Goal: Task Accomplishment & Management: Complete application form

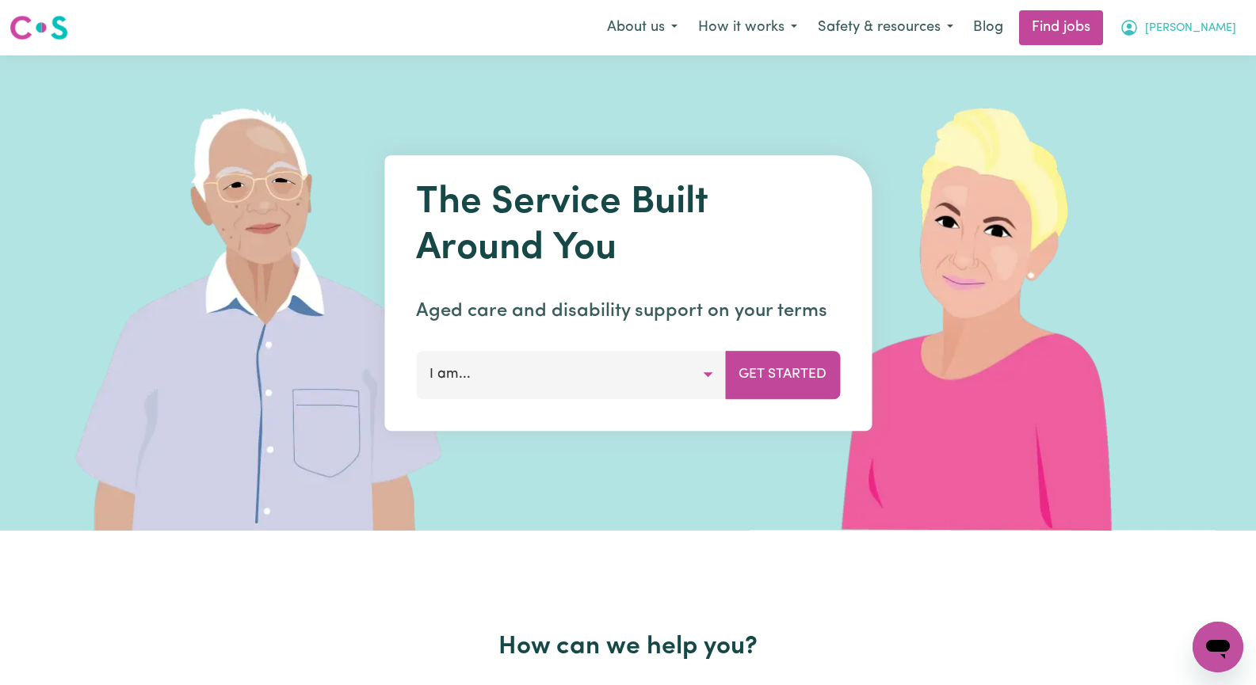
click at [1214, 23] on span "[PERSON_NAME]" at bounding box center [1190, 28] width 91 height 17
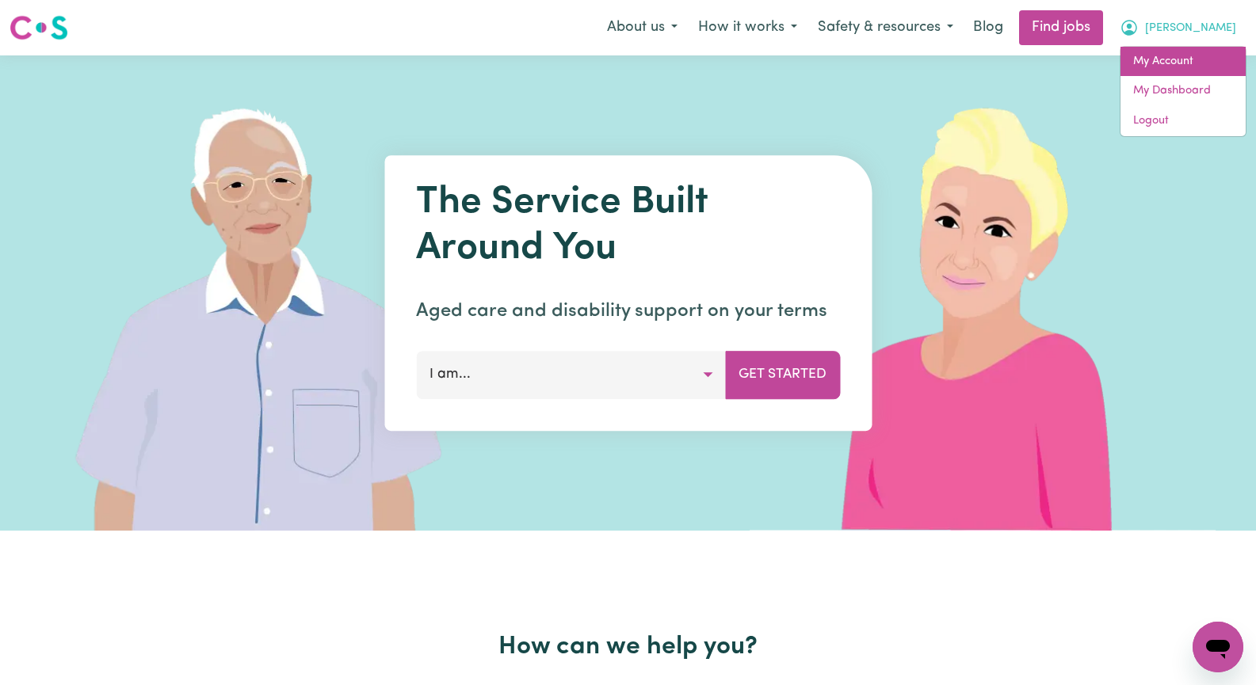
click at [1199, 66] on link "My Account" at bounding box center [1182, 62] width 125 height 30
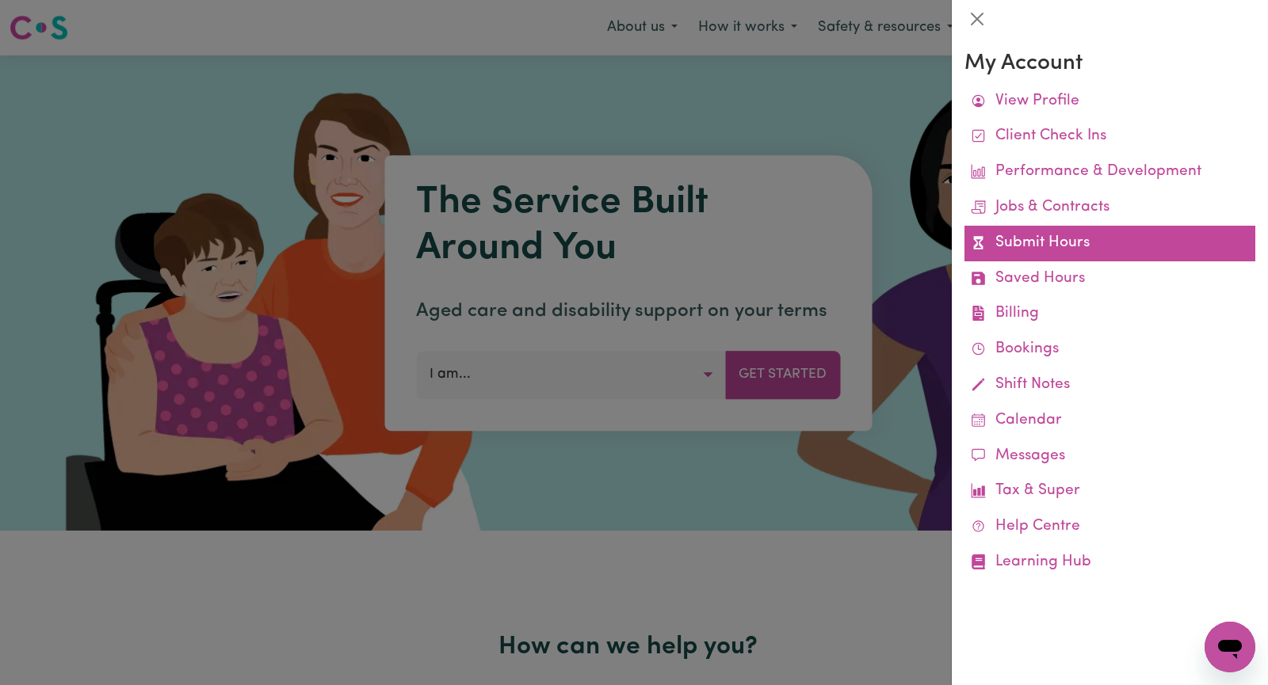
click at [1118, 248] on link "Submit Hours" at bounding box center [1109, 244] width 291 height 36
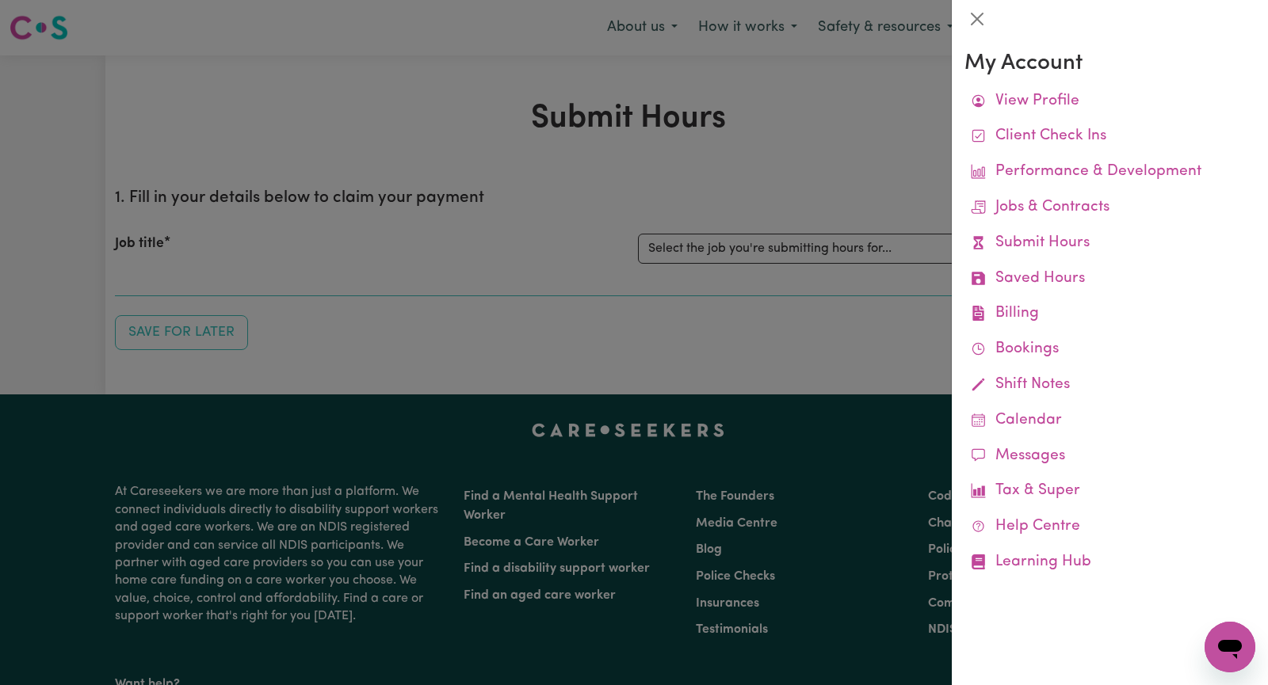
click at [859, 146] on div at bounding box center [634, 342] width 1268 height 685
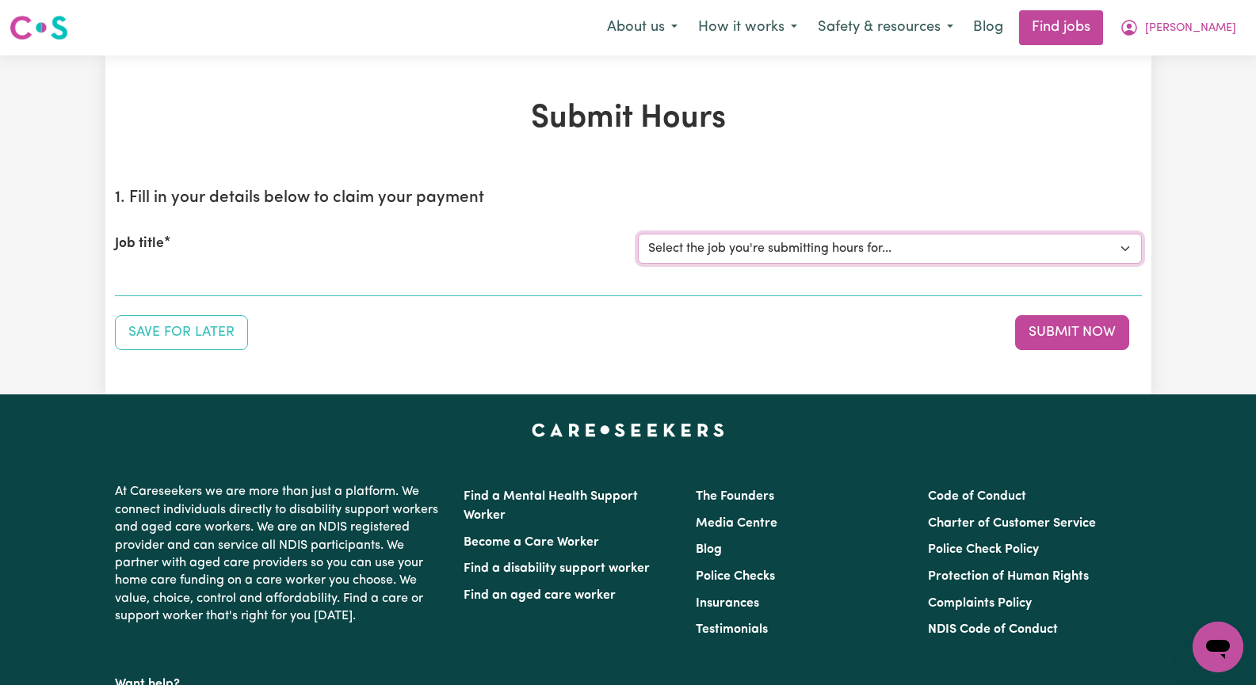
click at [1127, 245] on select "Select the job you're submitting hours for... [[PERSON_NAME]] Seeking Mature, P…" at bounding box center [890, 249] width 504 height 30
select select "13452"
click at [638, 234] on select "Select the job you're submitting hours for... [[PERSON_NAME]] Seeking Mature, P…" at bounding box center [890, 249] width 504 height 30
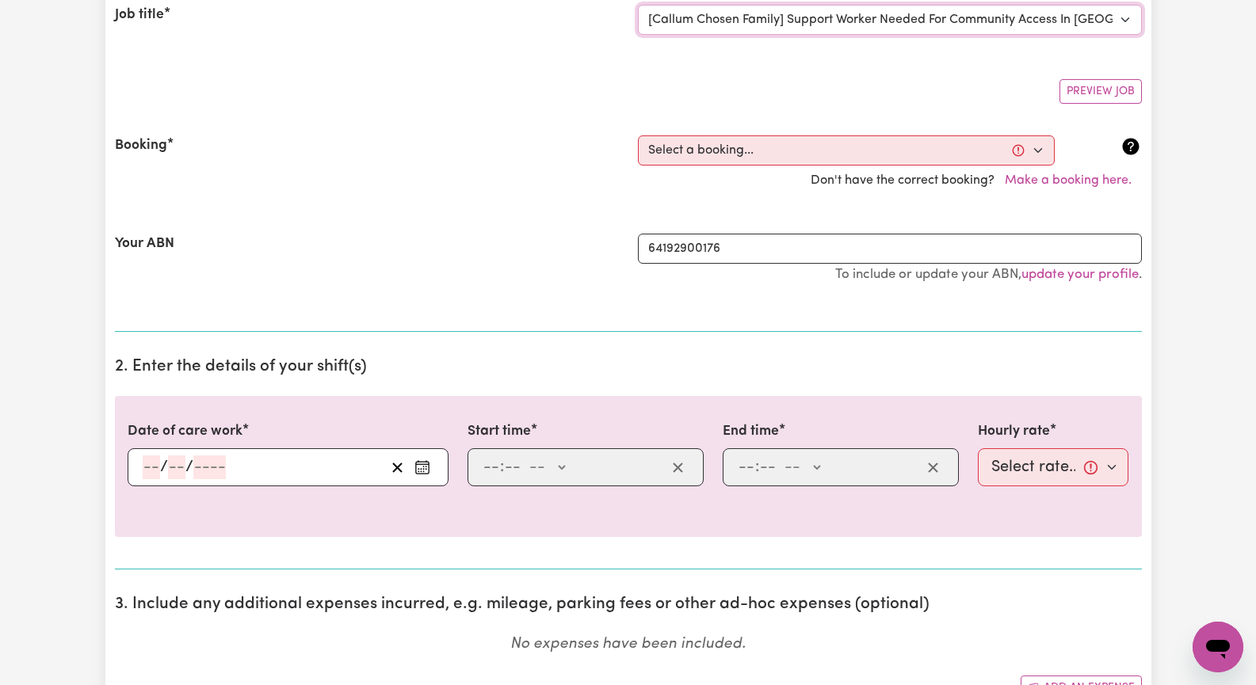
scroll to position [238, 0]
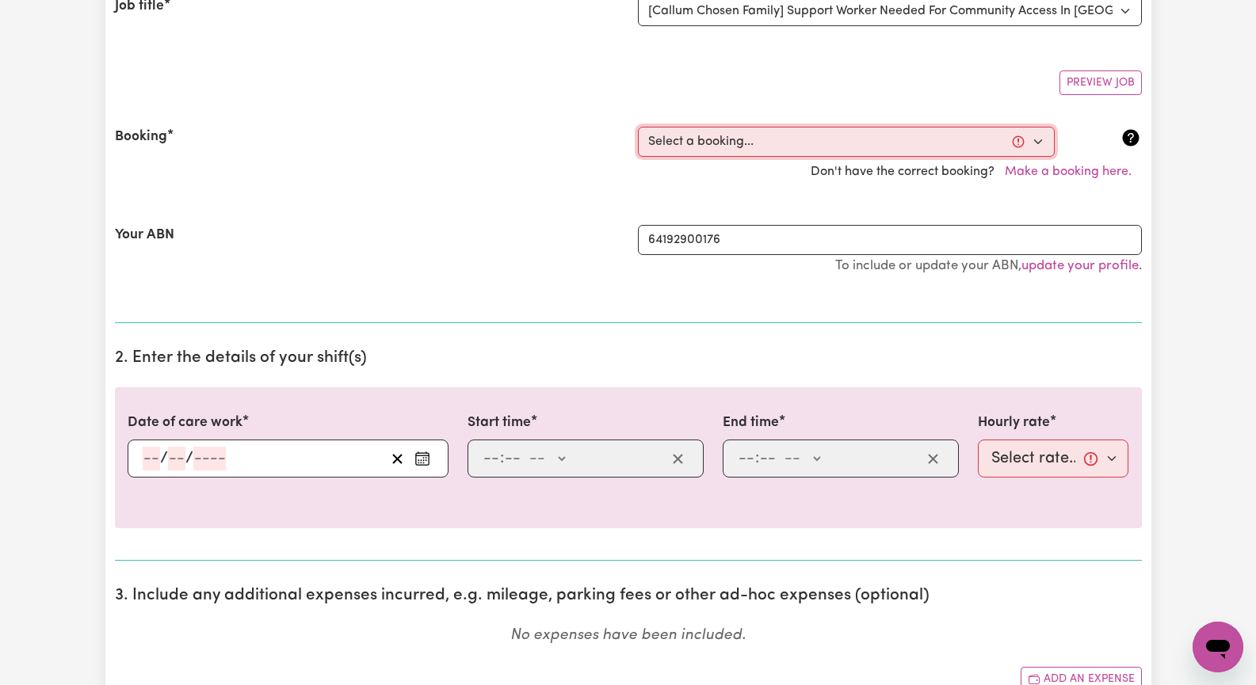
click at [1041, 143] on select "Select a booking... [DATE] 10:00am to 03:00pm (ONE-OFF) [DATE] 10:00am to 03:00…" at bounding box center [846, 142] width 417 height 30
select select "347226"
click at [638, 127] on select "Select a booking... [DATE] 10:00am to 03:00pm (ONE-OFF) [DATE] 10:00am to 03:00…" at bounding box center [846, 142] width 417 height 30
type input "[DATE]"
type input "3"
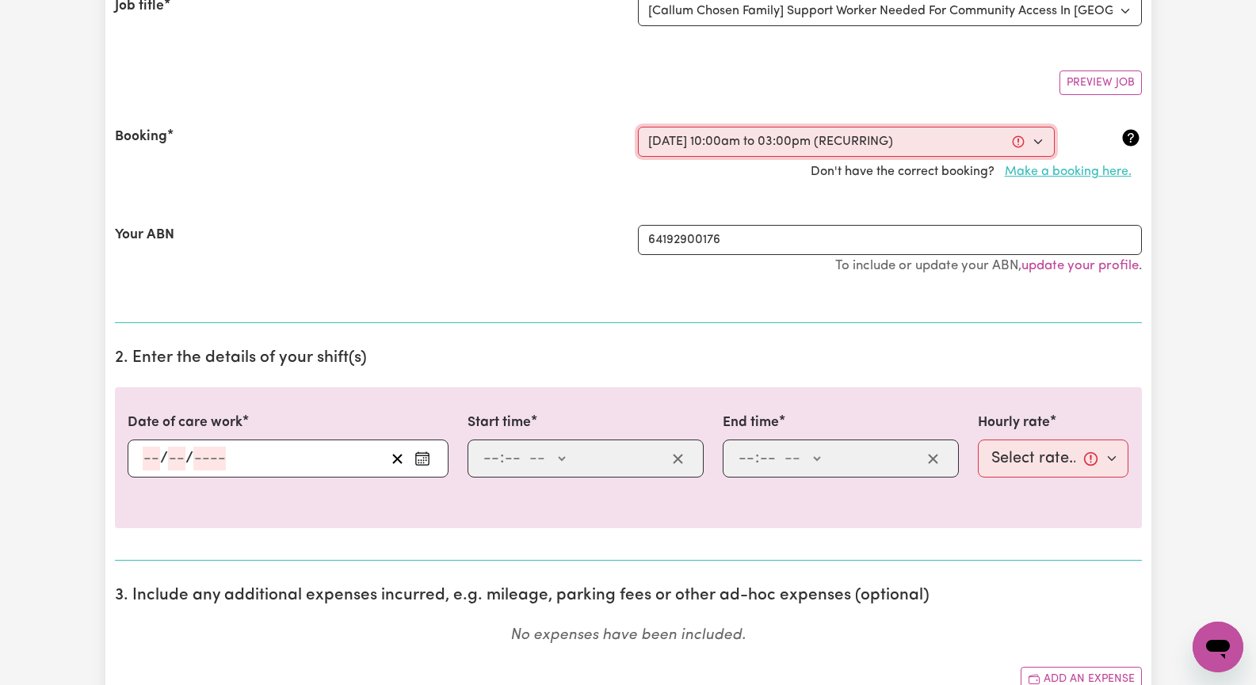
type input "9"
type input "2025"
type input "10:00"
type input "10"
type input "0"
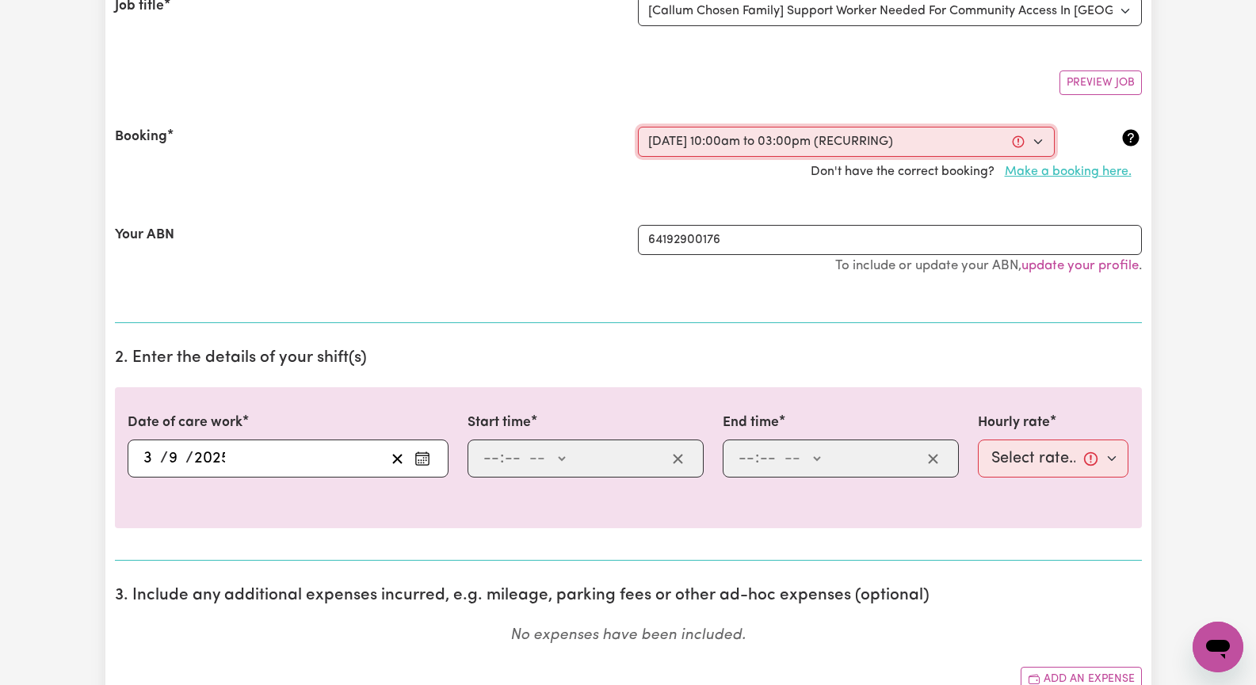
select select "am"
type input "15:00"
type input "3"
type input "0"
select select "pm"
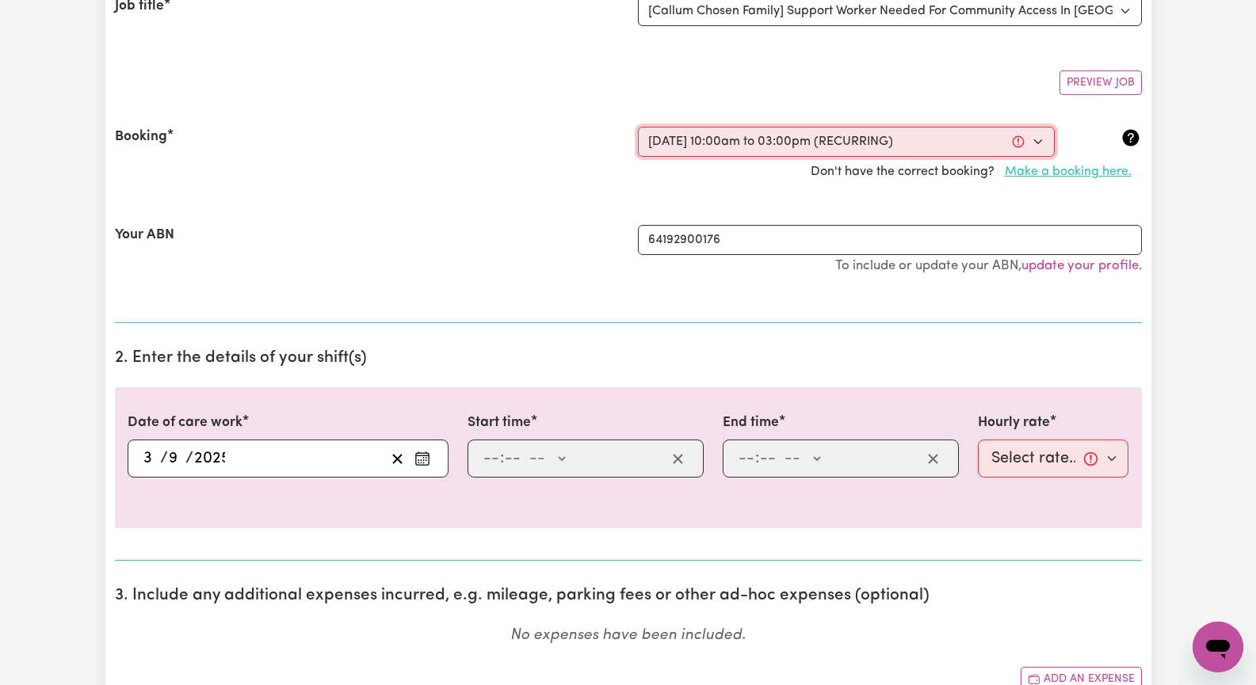
select select "45-Weekday"
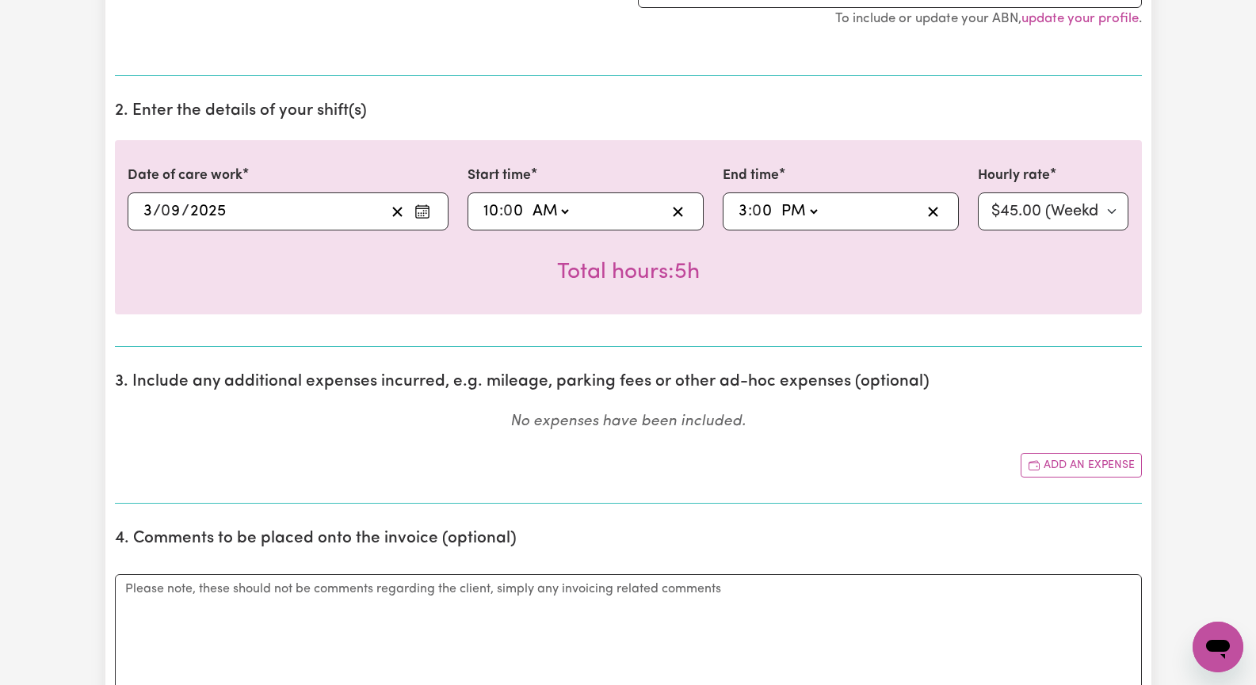
scroll to position [555, 0]
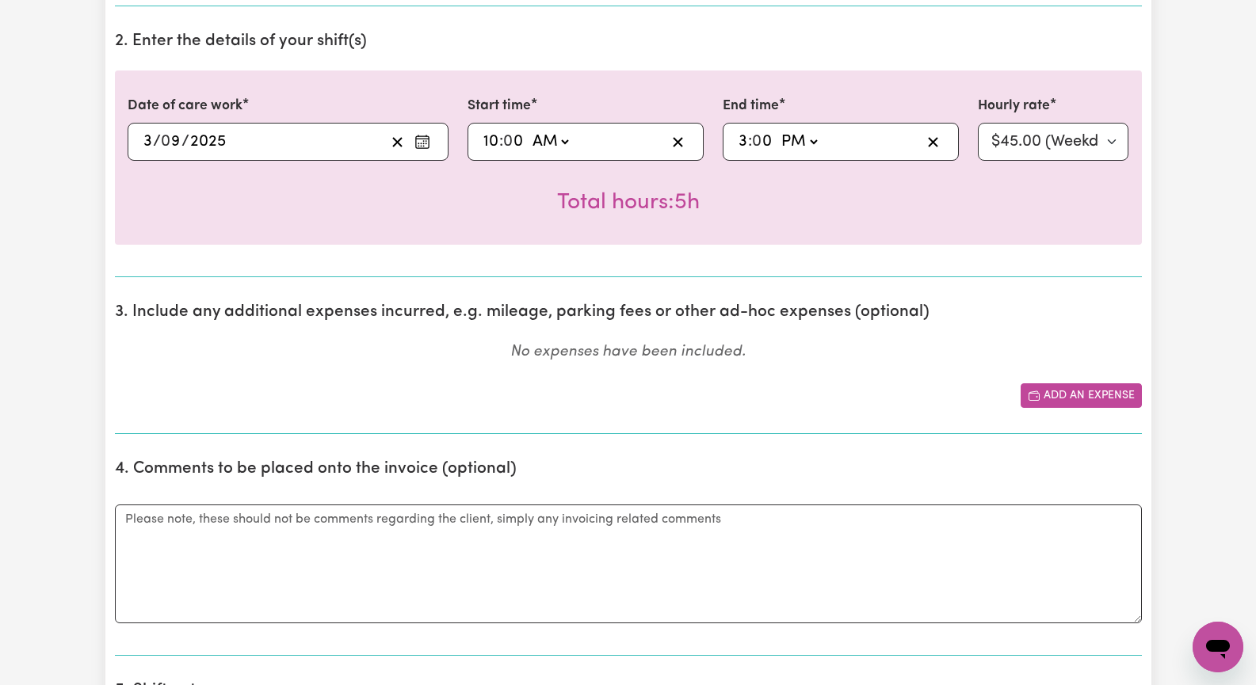
click at [1093, 395] on button "Add an expense" at bounding box center [1080, 395] width 121 height 25
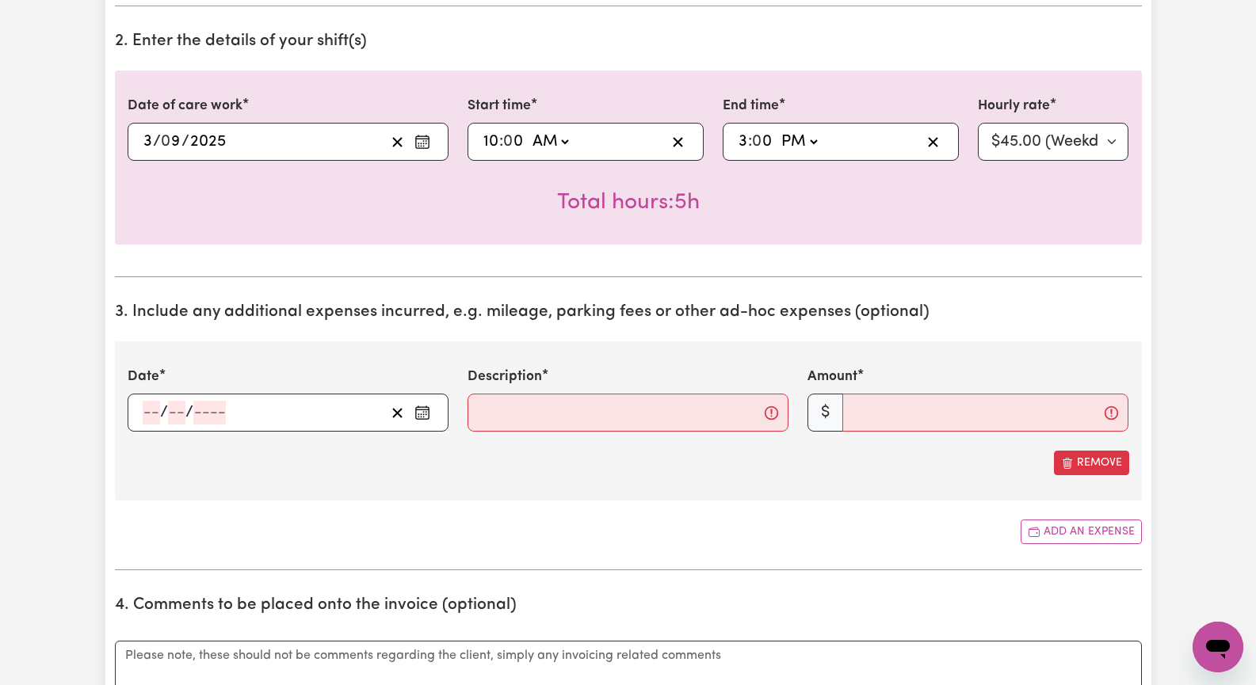
click at [429, 417] on icon "Enter the date of expense" at bounding box center [422, 413] width 16 height 16
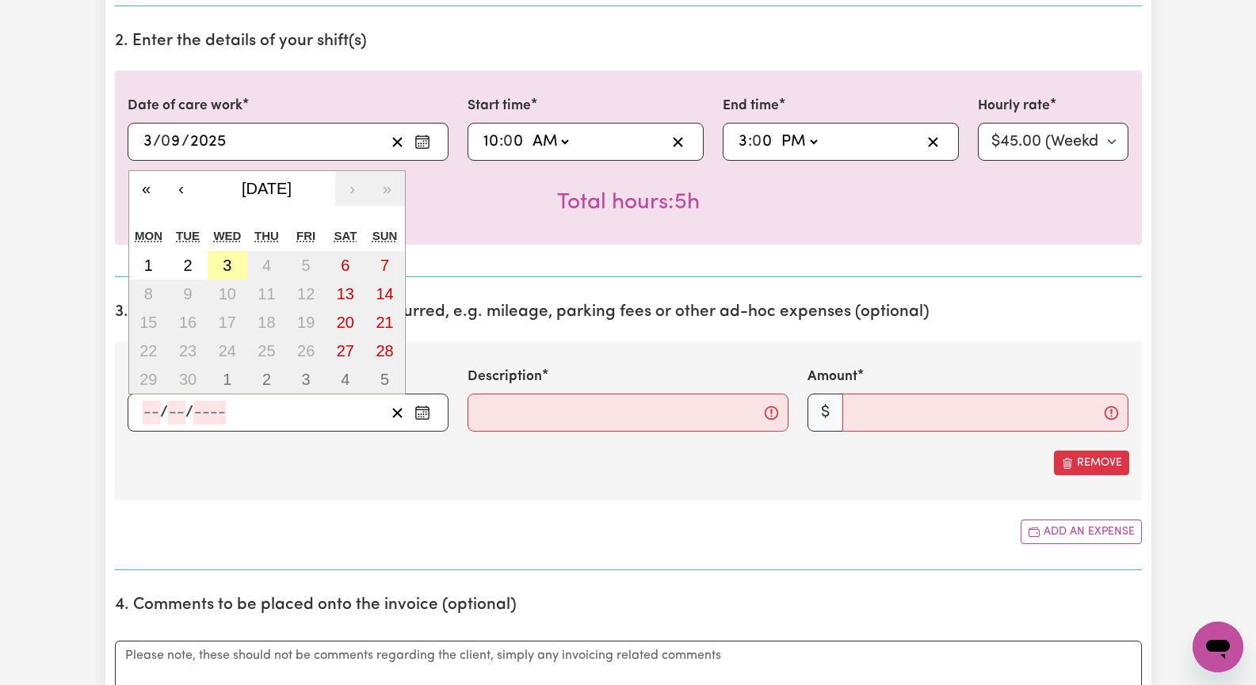
drag, startPoint x: 223, startPoint y: 263, endPoint x: 284, endPoint y: 322, distance: 85.2
click at [223, 265] on abbr "3" at bounding box center [227, 265] width 9 height 17
type input "[DATE]"
type input "3"
type input "9"
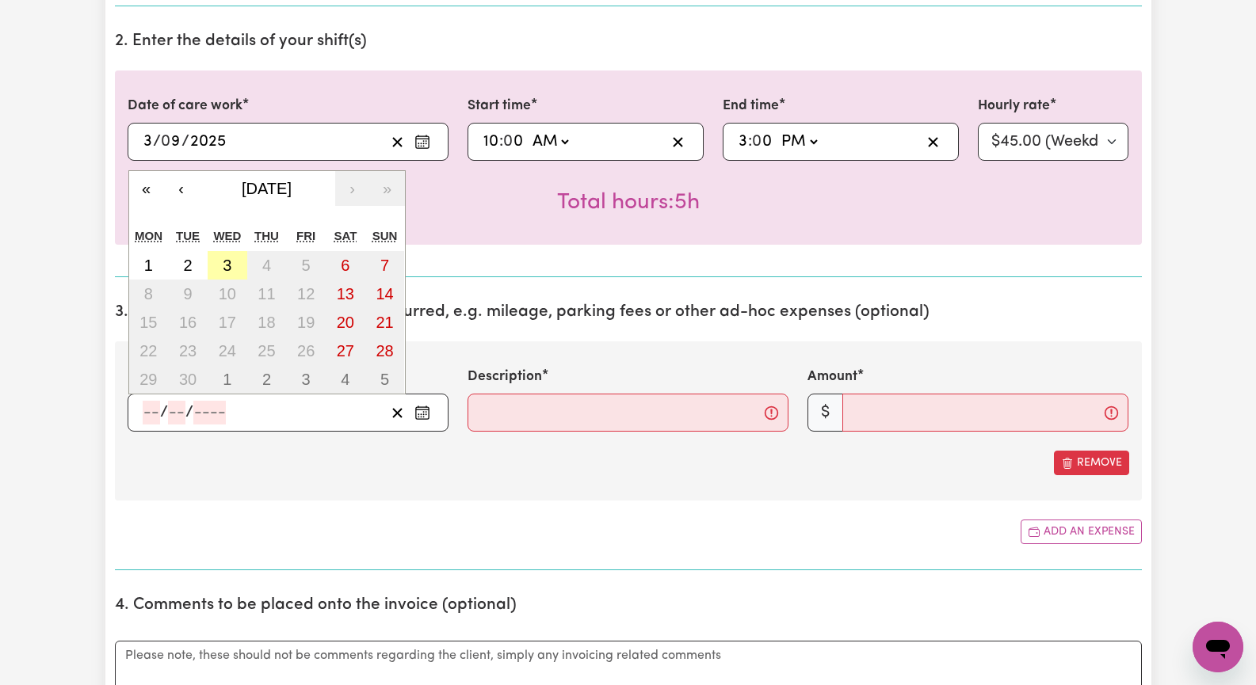
type input "2025"
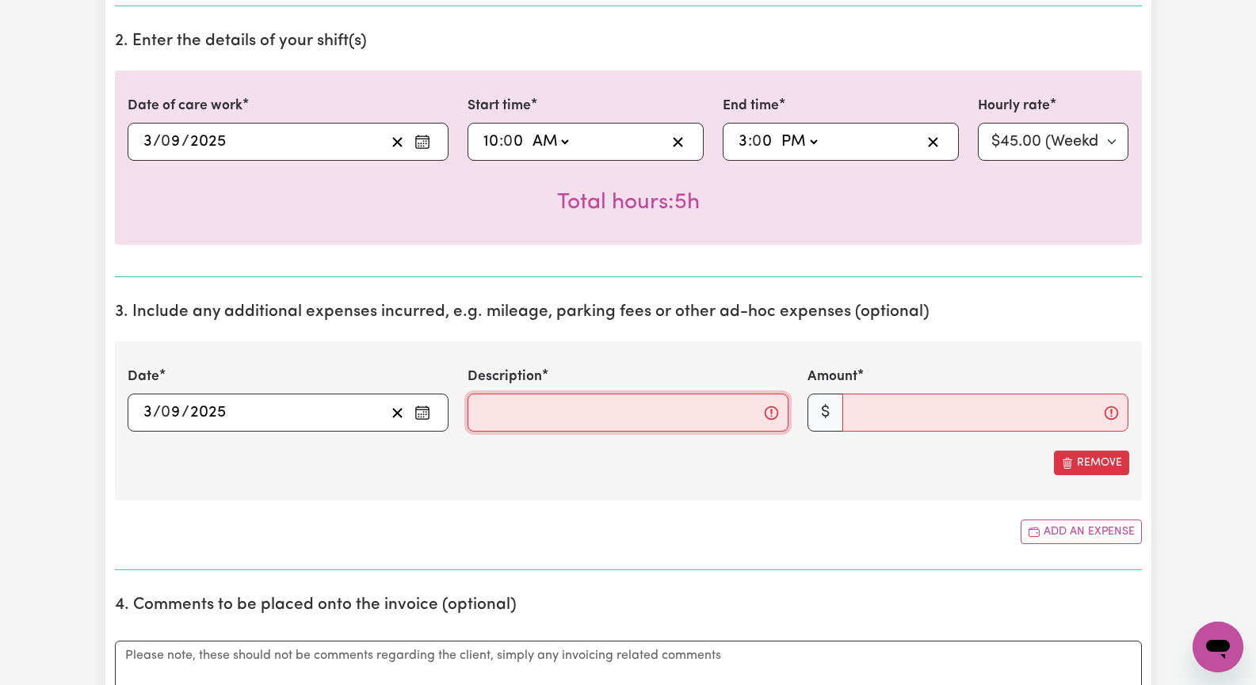
click at [543, 421] on input "Description" at bounding box center [627, 413] width 321 height 38
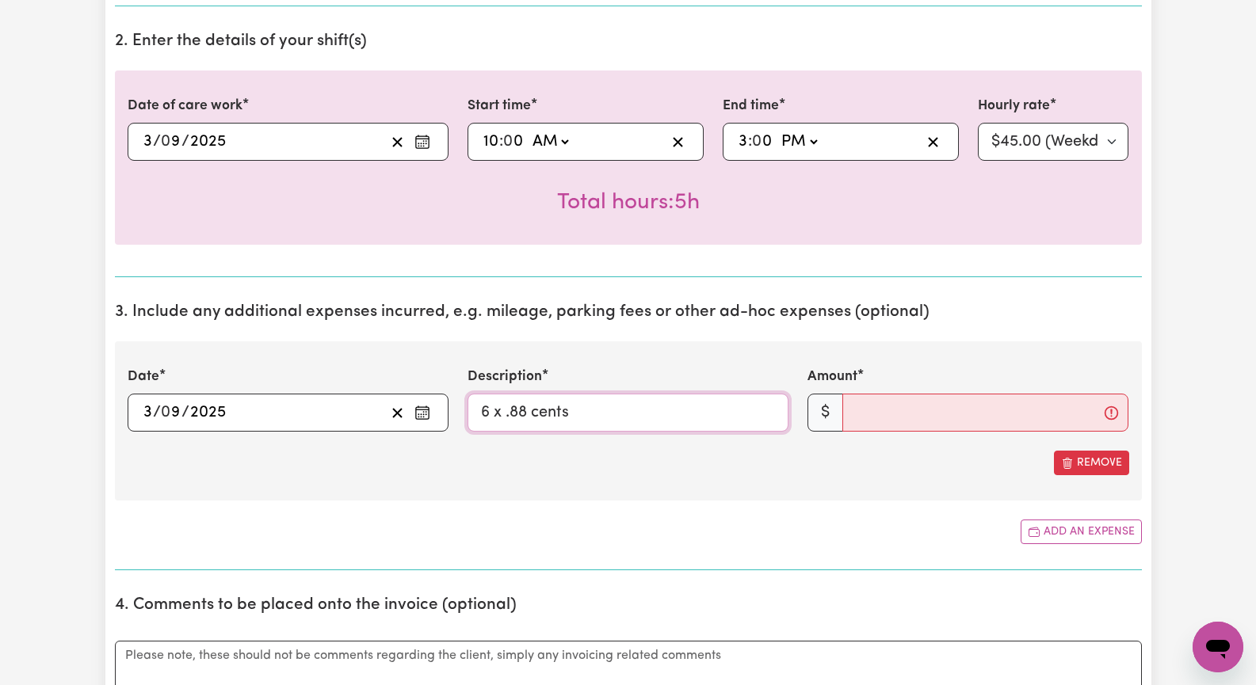
type input "6 x .88 cents"
click at [920, 423] on input "Amount" at bounding box center [985, 413] width 286 height 38
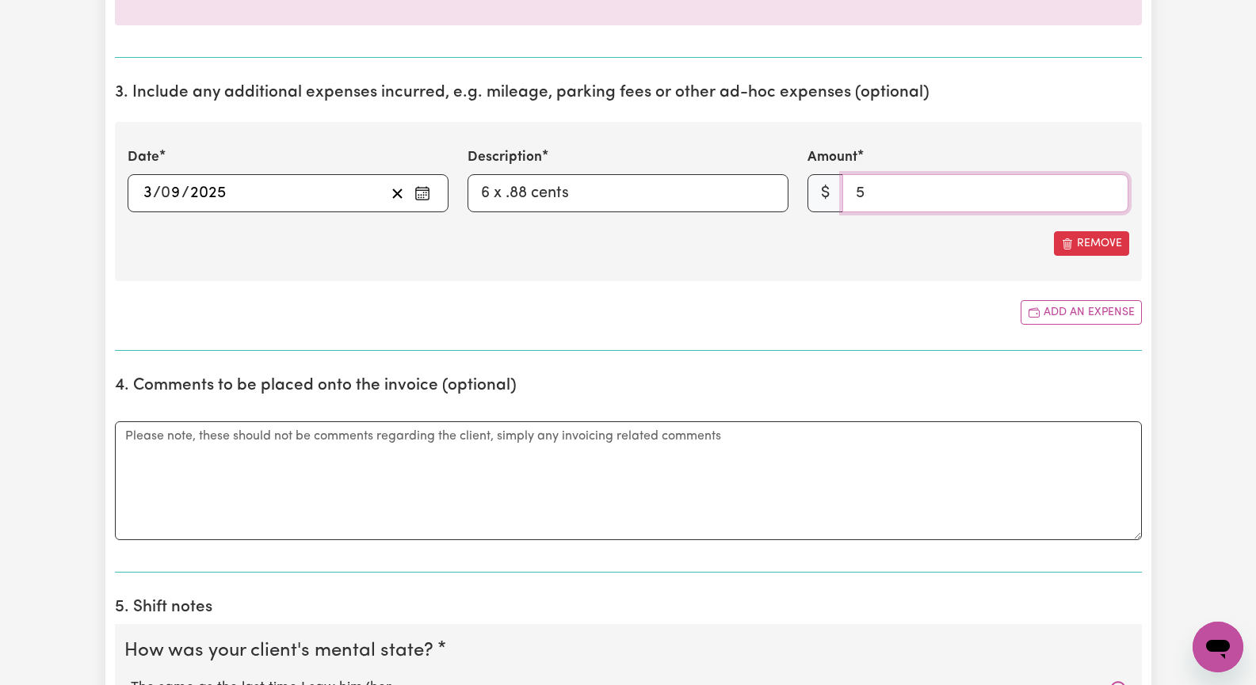
scroll to position [792, 0]
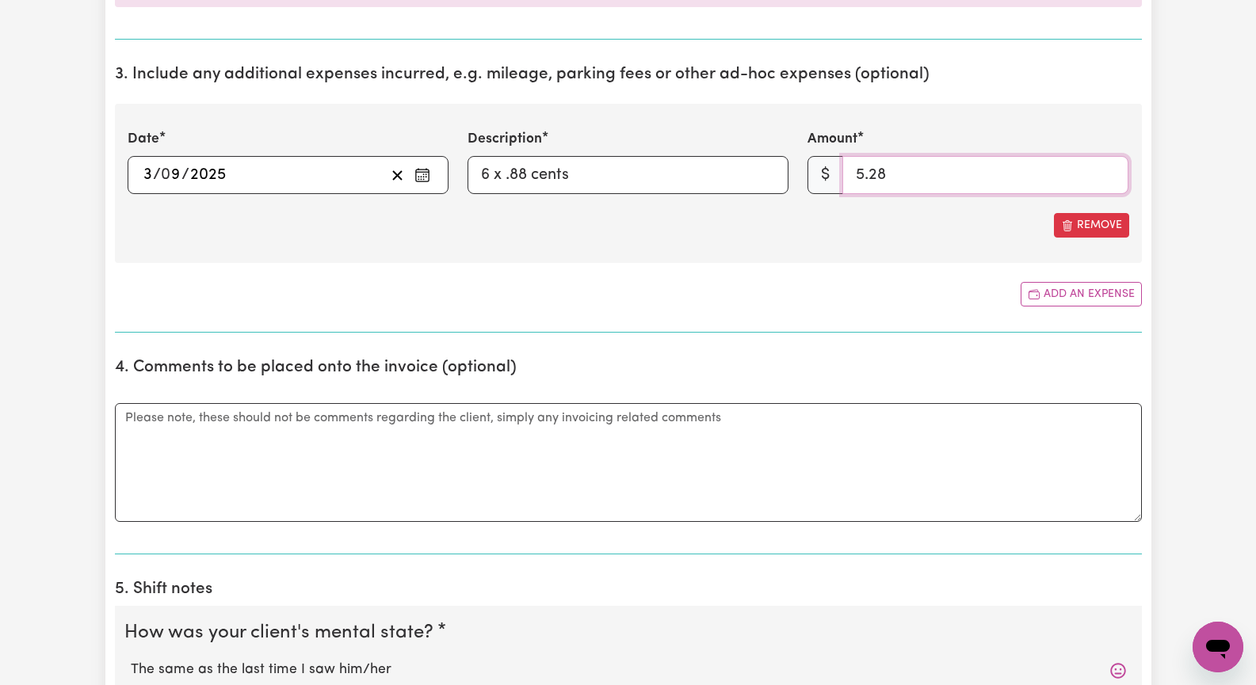
type input "5.28"
click at [898, 448] on textarea "Comments" at bounding box center [628, 462] width 1027 height 119
click at [493, 176] on input "6 x .88 cents" at bounding box center [627, 175] width 321 height 38
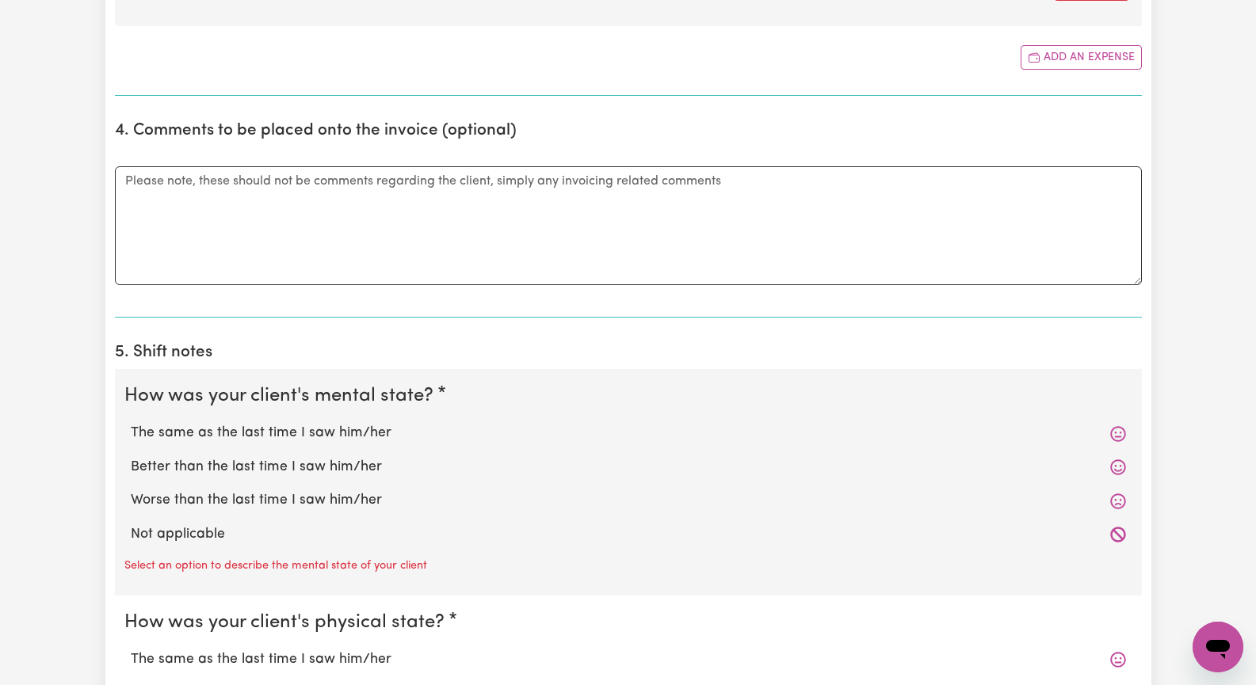
scroll to position [1030, 0]
type input "6 km x .88 cents"
click at [263, 432] on label "The same as the last time I saw him/her" at bounding box center [628, 432] width 995 height 21
click at [131, 422] on input "The same as the last time I saw him/her" at bounding box center [130, 421] width 1 height 1
radio input "true"
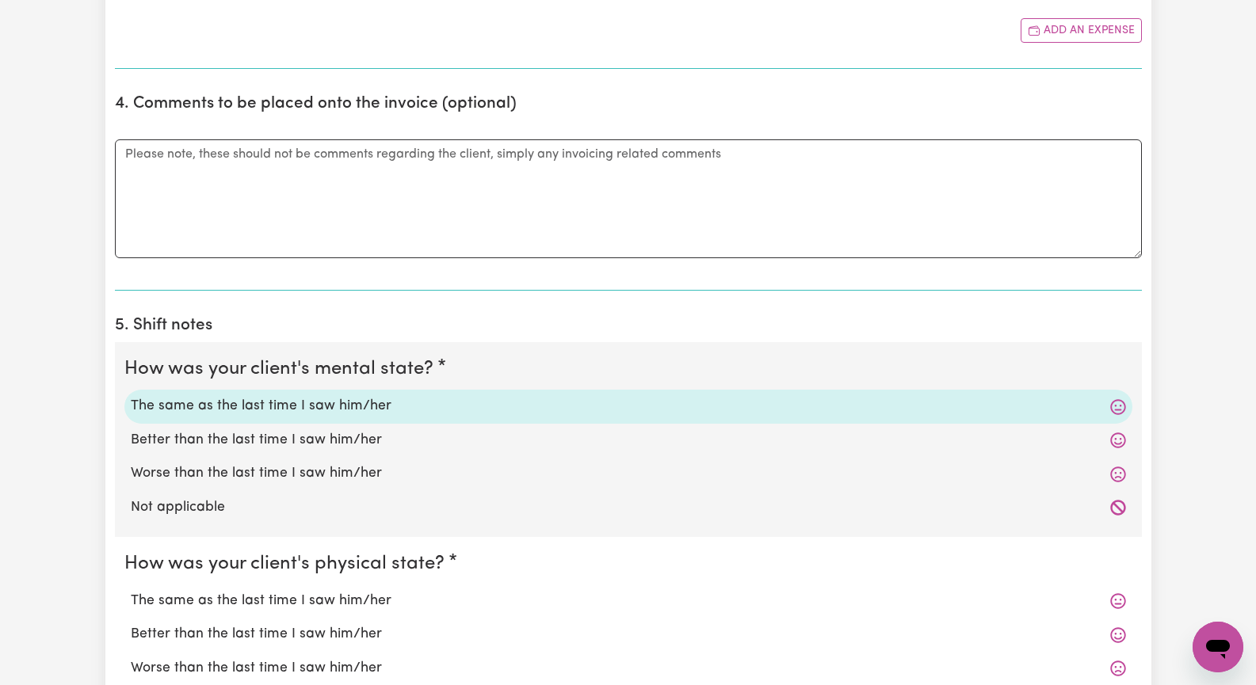
scroll to position [1268, 0]
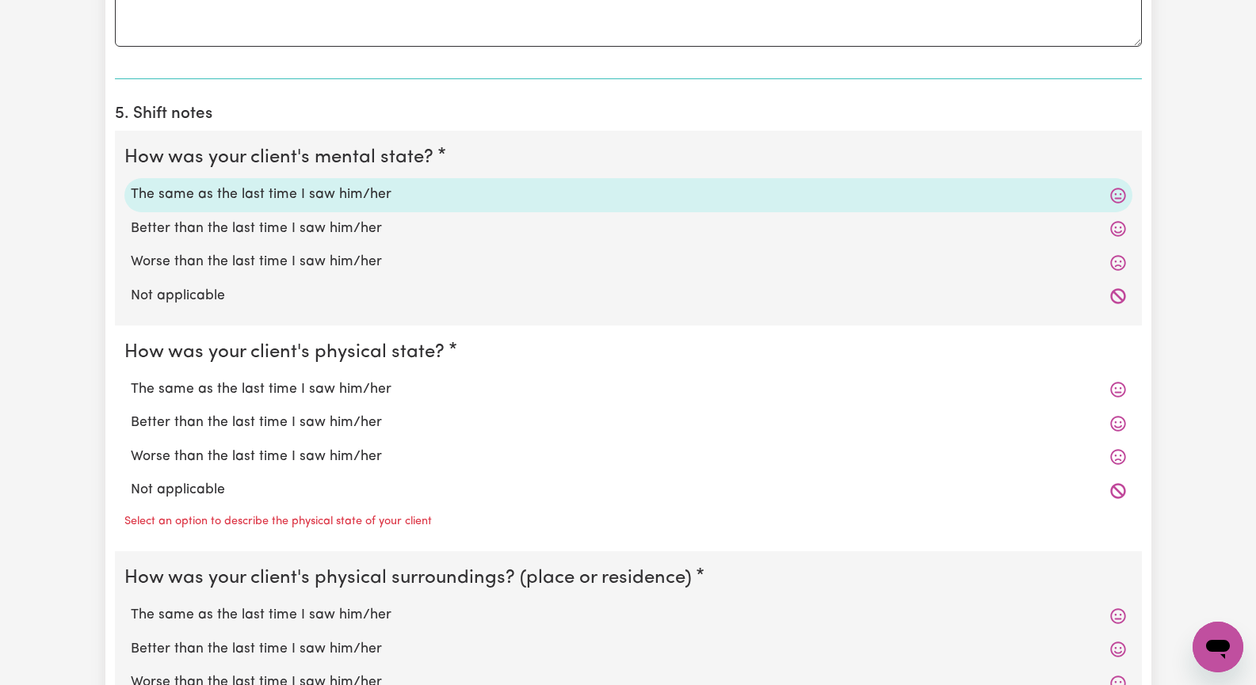
click at [292, 387] on label "The same as the last time I saw him/her" at bounding box center [628, 389] width 995 height 21
click at [131, 379] on input "The same as the last time I saw him/her" at bounding box center [130, 379] width 1 height 1
radio input "true"
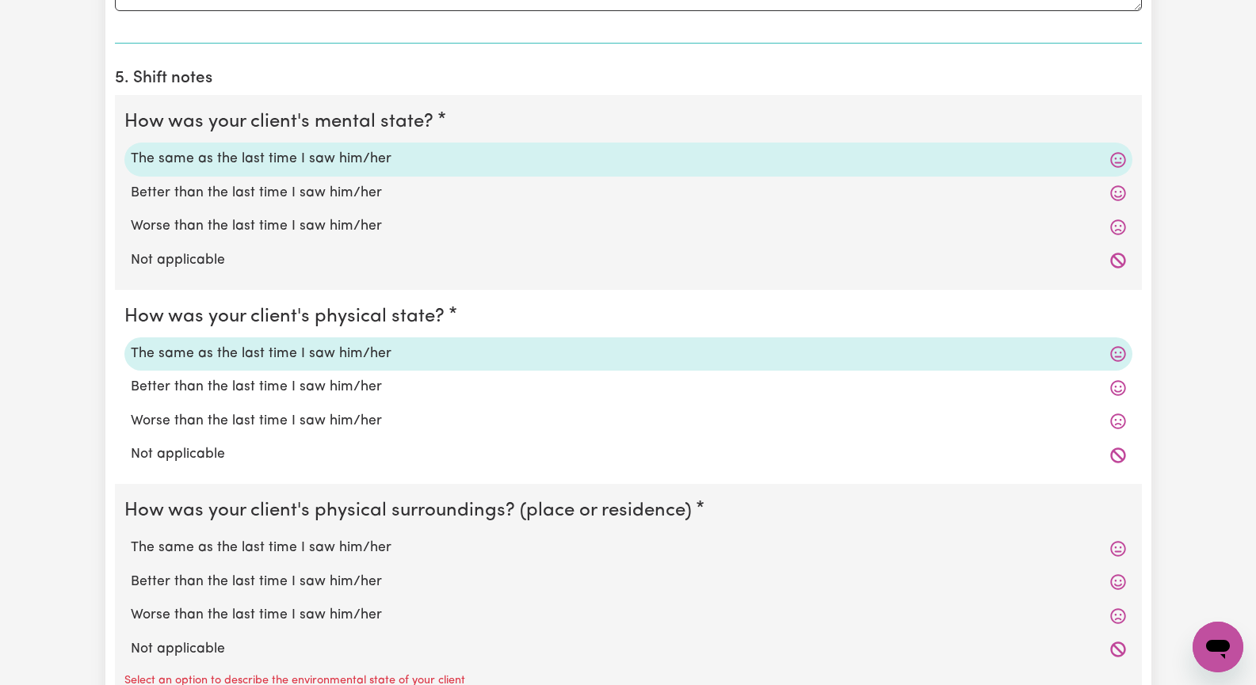
scroll to position [1505, 0]
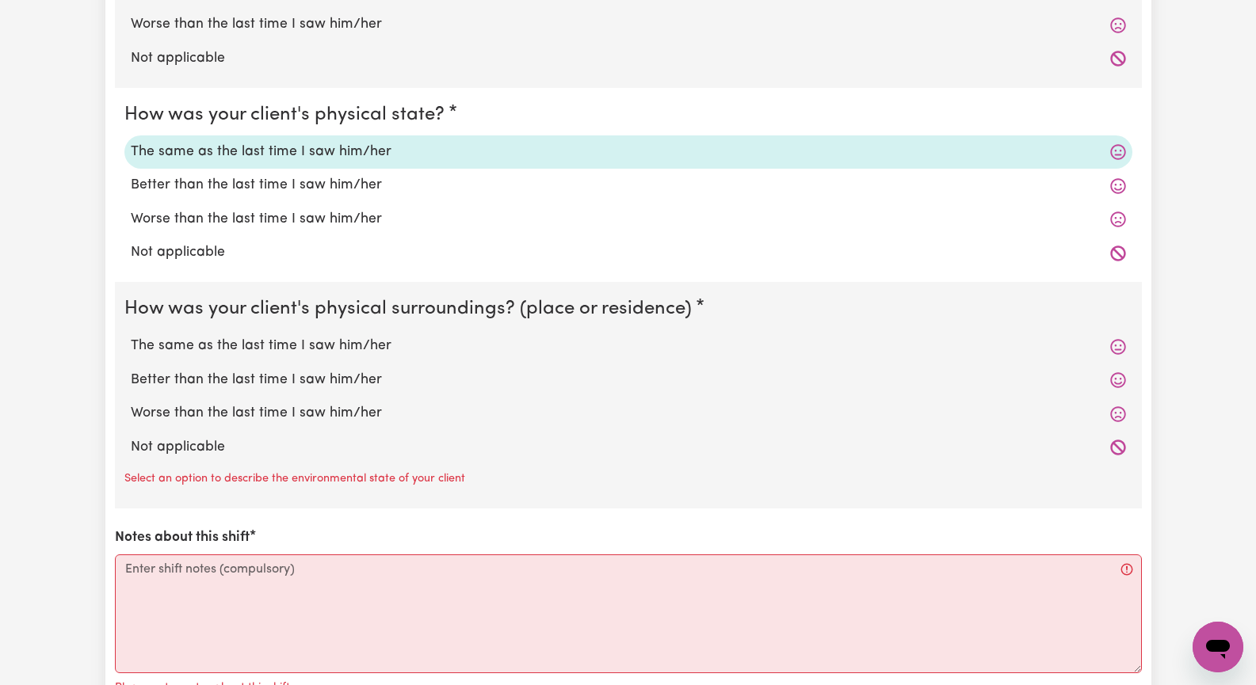
click at [265, 345] on label "The same as the last time I saw him/her" at bounding box center [628, 346] width 995 height 21
click at [131, 336] on input "The same as the last time I saw him/her" at bounding box center [130, 335] width 1 height 1
radio input "true"
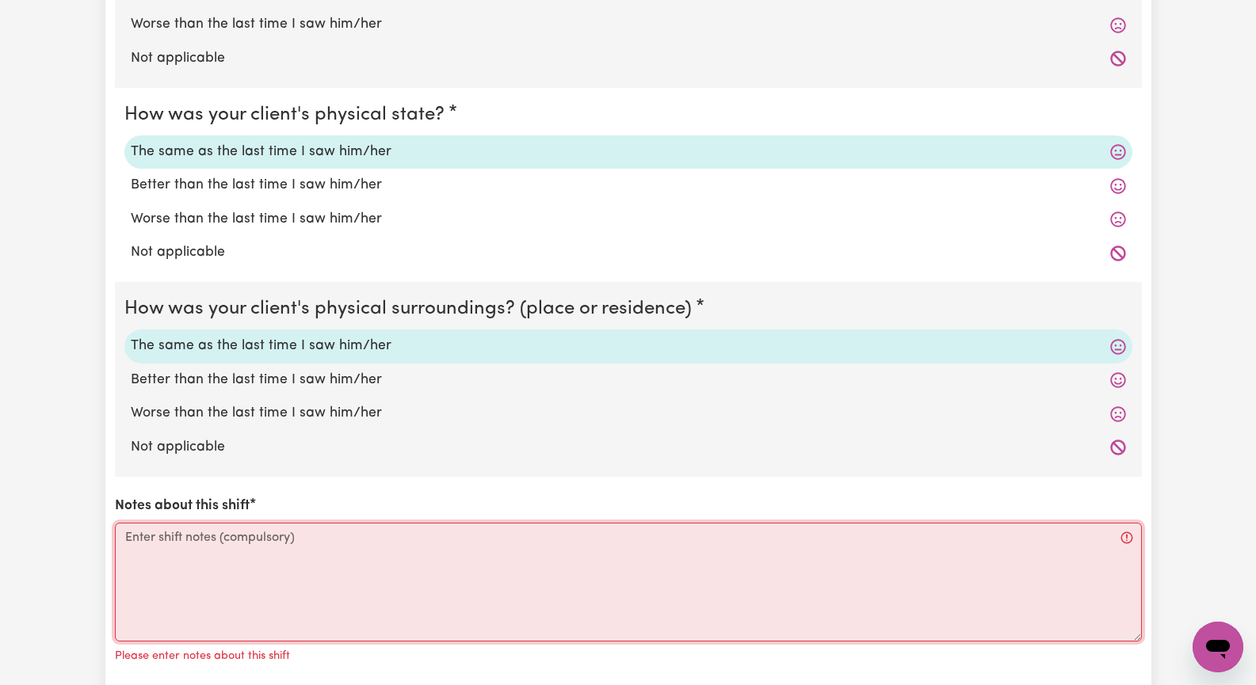
click at [190, 553] on textarea "Notes about this shift" at bounding box center [628, 582] width 1027 height 119
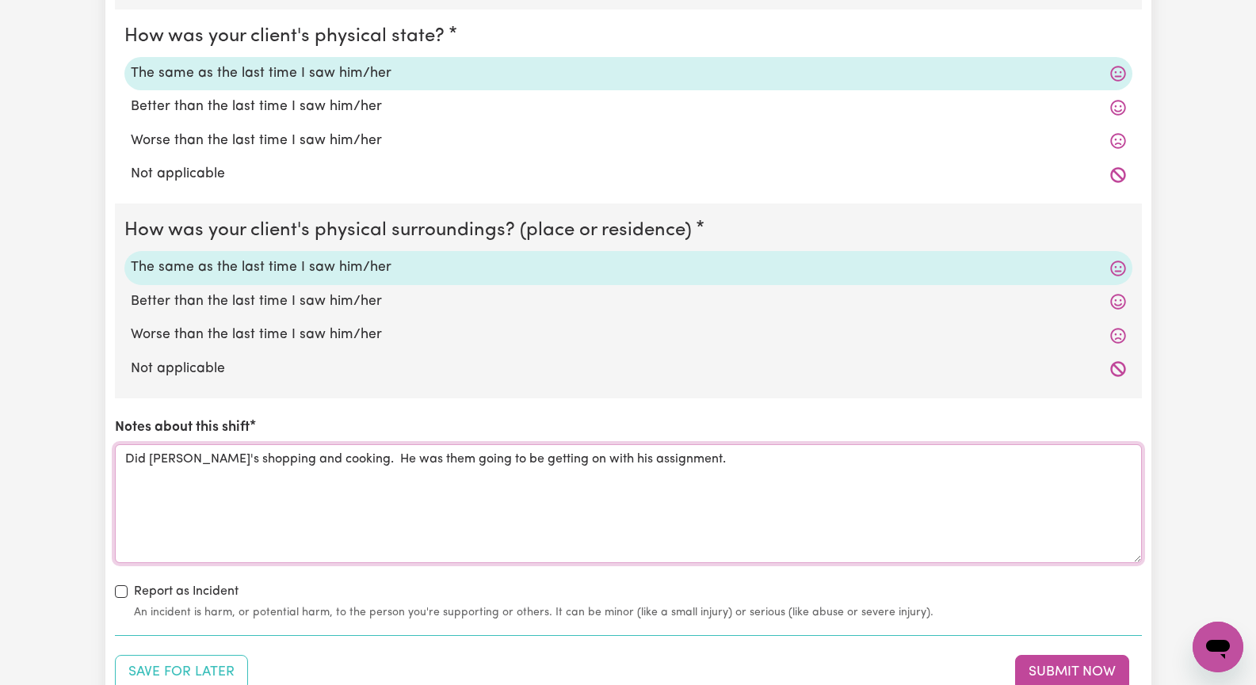
scroll to position [1664, 0]
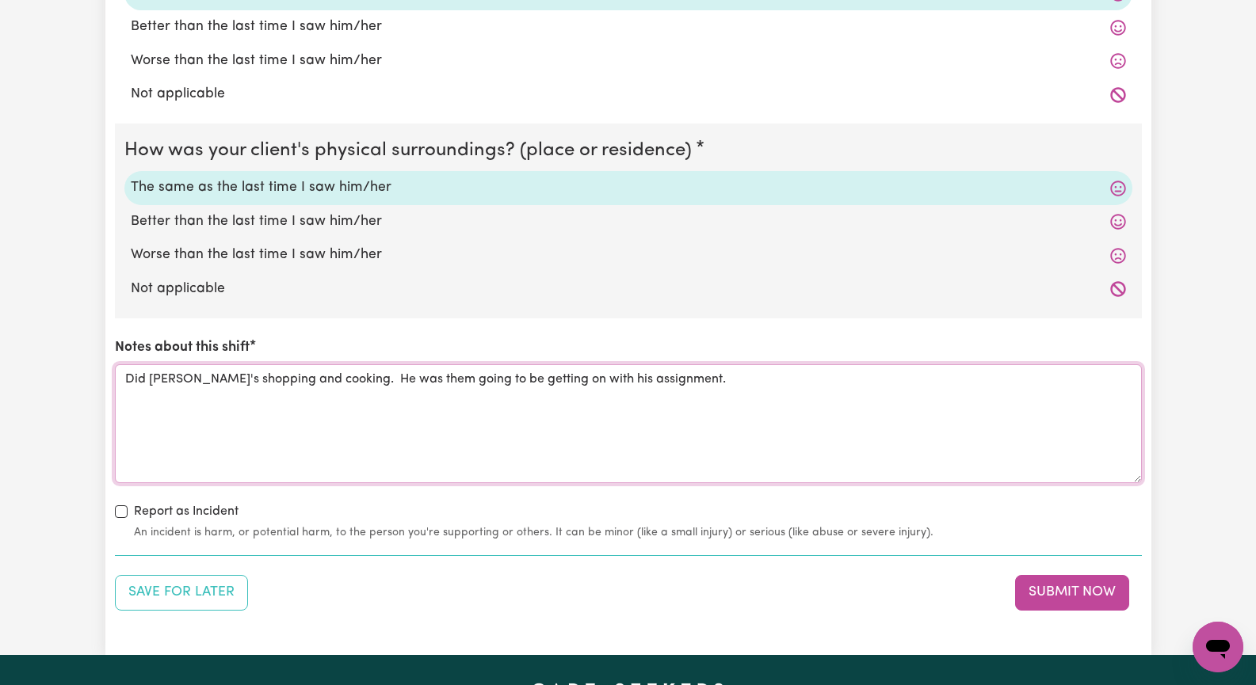
drag, startPoint x: 683, startPoint y: 381, endPoint x: 698, endPoint y: 375, distance: 16.3
click at [685, 379] on textarea "Did [PERSON_NAME]'s shopping and cooking. He was them going to be getting on wi…" at bounding box center [628, 423] width 1027 height 119
click at [200, 379] on textarea "Did [PERSON_NAME]'s shopping and cooking. He was them going to be getting on wi…" at bounding box center [628, 423] width 1027 height 119
click at [475, 377] on textarea "Did [PERSON_NAME]'s grocery shopping, coffee outdoors and cooking. He was them …" at bounding box center [628, 423] width 1027 height 119
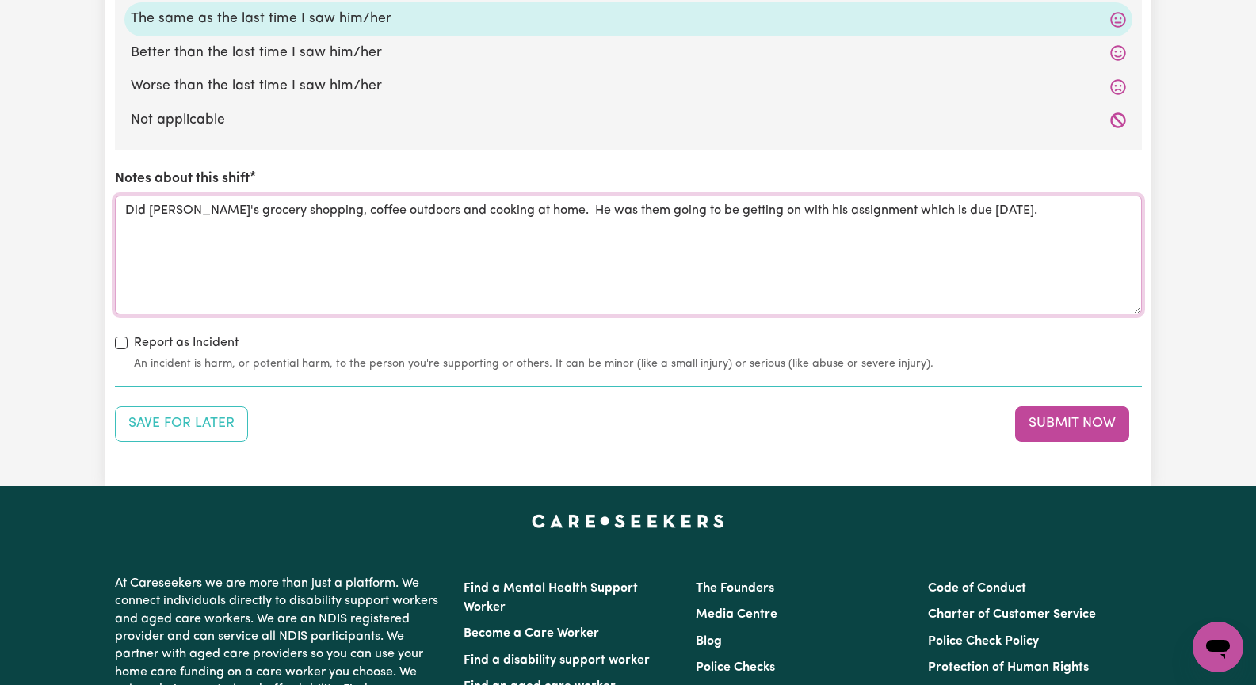
scroll to position [1901, 0]
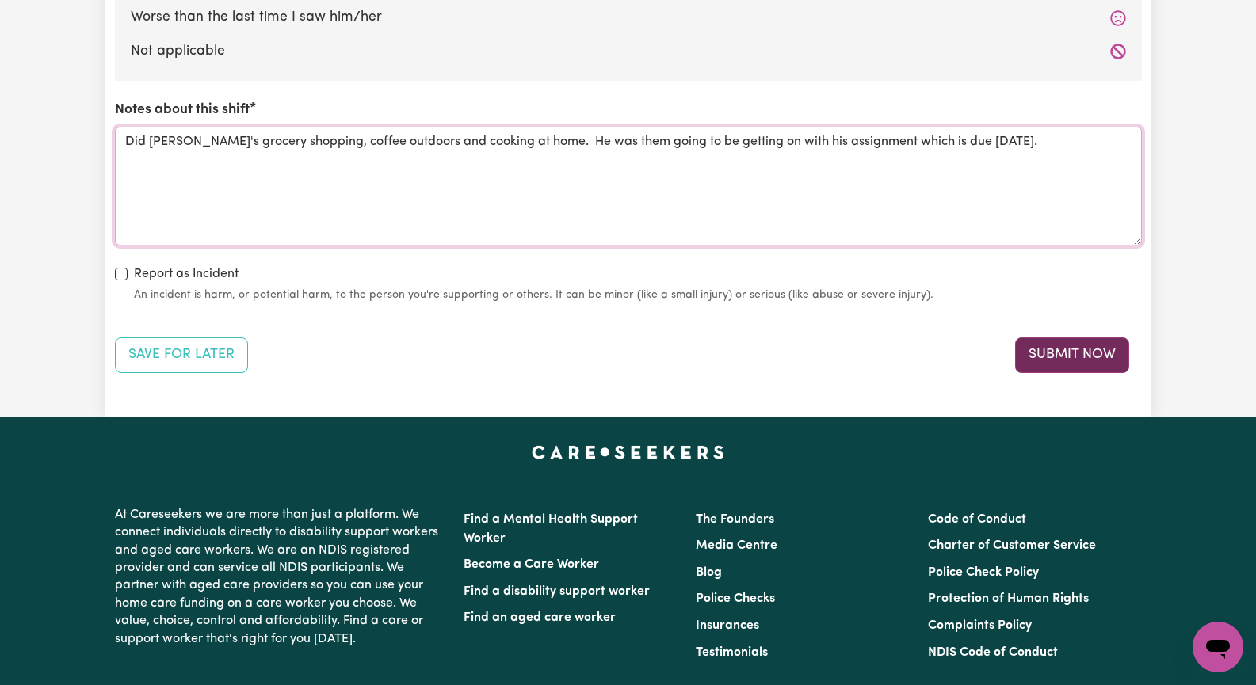
type textarea "Did [PERSON_NAME]'s grocery shopping, coffee outdoors and cooking at home. He w…"
click at [1053, 356] on button "Submit Now" at bounding box center [1072, 354] width 114 height 35
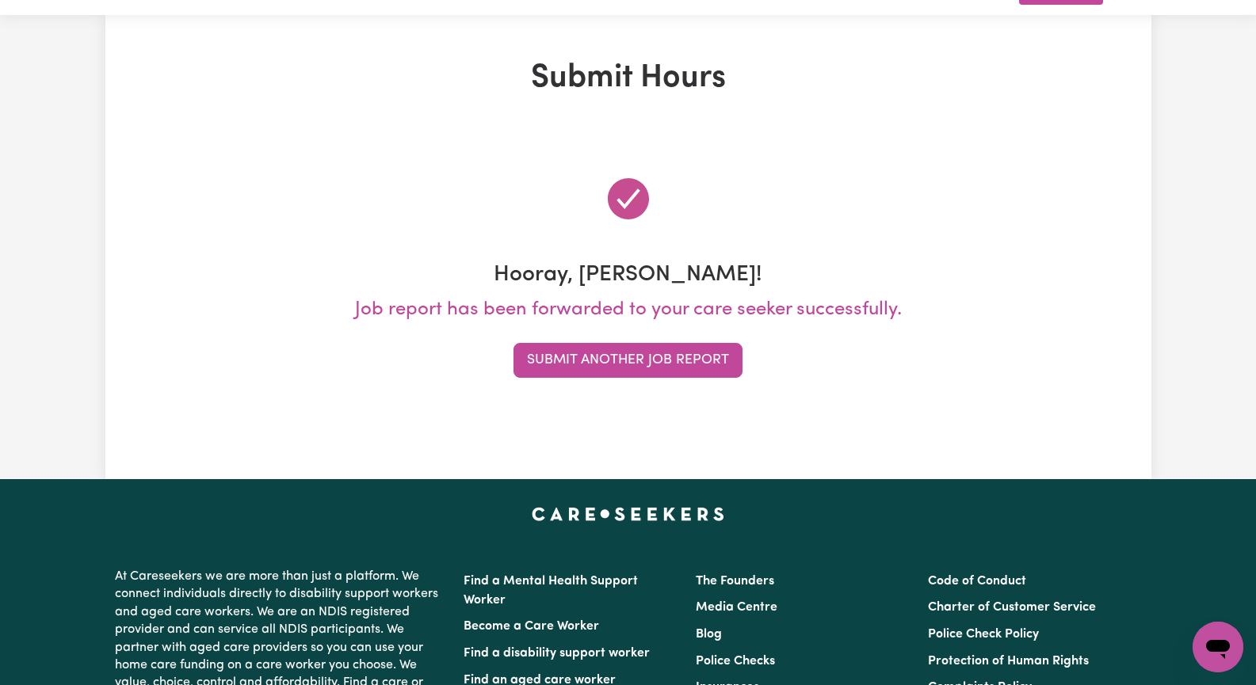
scroll to position [0, 0]
